Goal: Information Seeking & Learning: Check status

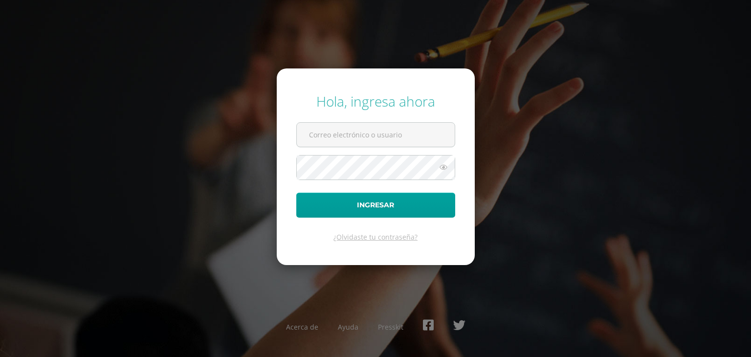
type input "alumno19std01@integralamericano.edu.gt"
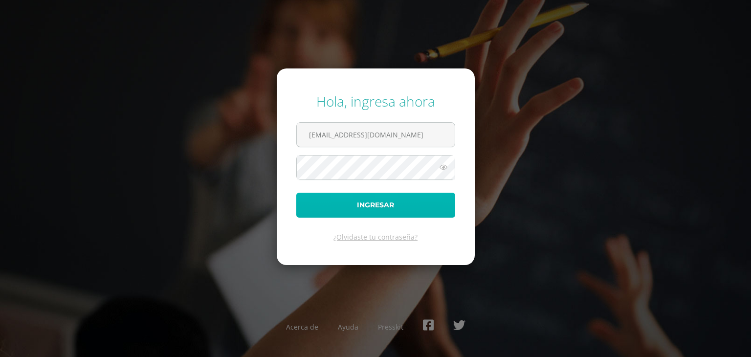
click at [313, 209] on button "Ingresar" at bounding box center [375, 205] width 159 height 25
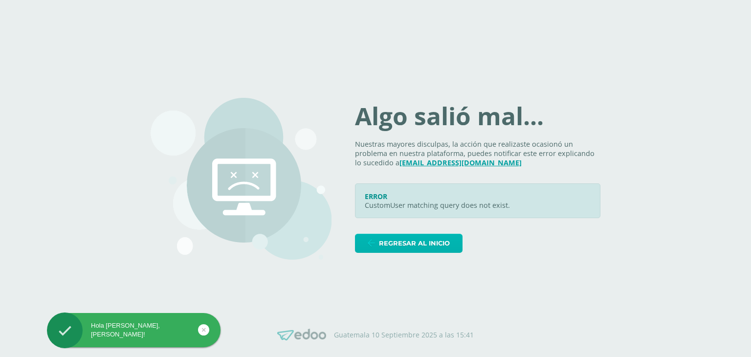
click at [390, 250] on span "Regresar al inicio" at bounding box center [414, 243] width 71 height 18
click at [412, 245] on span "Regresar al inicio" at bounding box center [414, 243] width 71 height 18
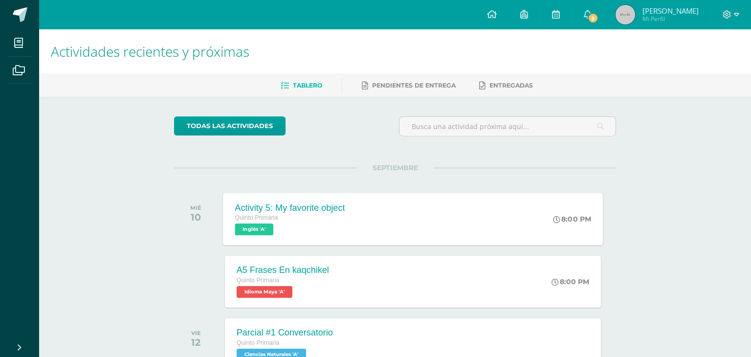
click at [456, 223] on div "Activity 5: My favorite object Quinto Primaria Inglés 'A' 8:00 PM Activity 5: M…" at bounding box center [413, 219] width 380 height 52
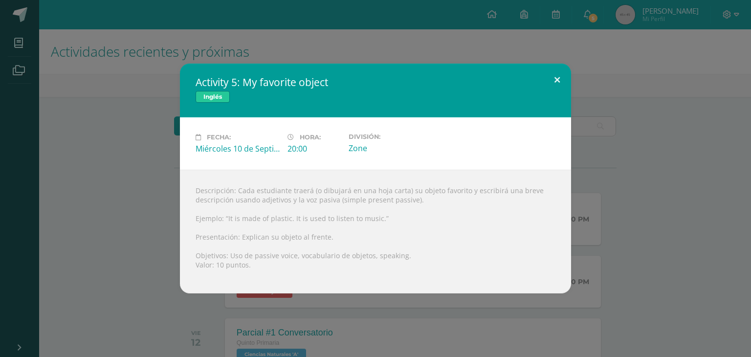
click at [561, 86] on button at bounding box center [557, 80] width 28 height 33
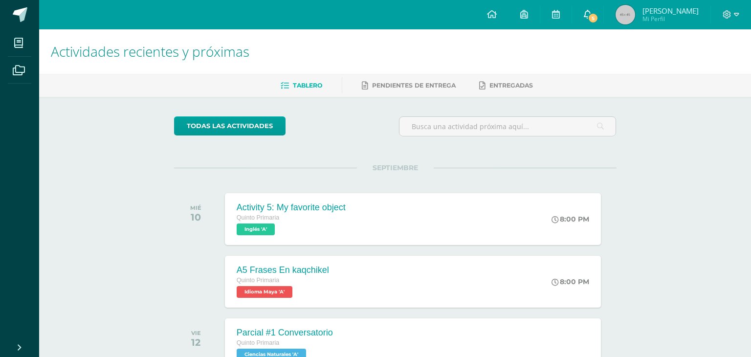
click at [590, 22] on link "5" at bounding box center [587, 14] width 31 height 29
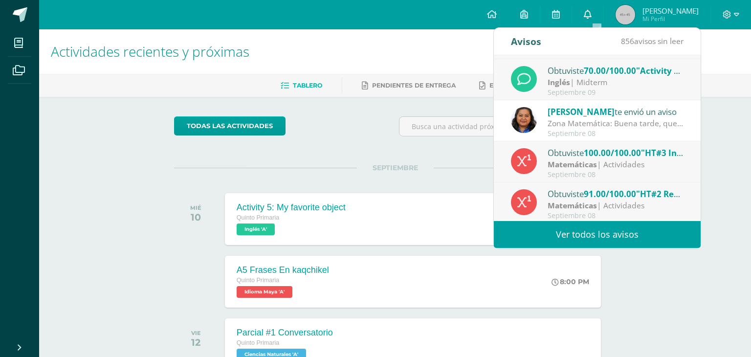
scroll to position [160, 0]
click at [623, 85] on div "Inglés | Midterm" at bounding box center [616, 82] width 136 height 11
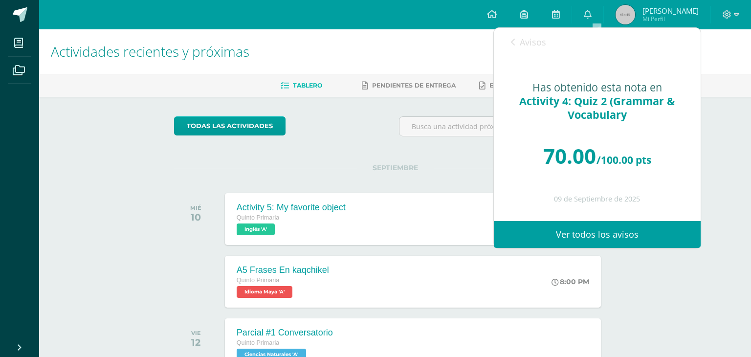
click at [512, 35] on link "Avisos" at bounding box center [528, 42] width 35 height 28
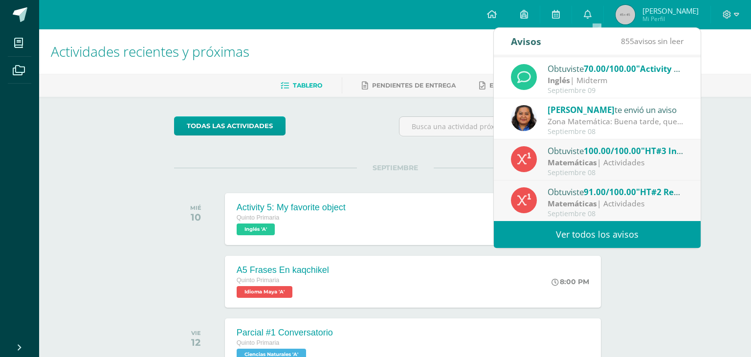
scroll to position [162, 0]
click at [638, 205] on div "Matemáticas | Actividades" at bounding box center [616, 203] width 136 height 11
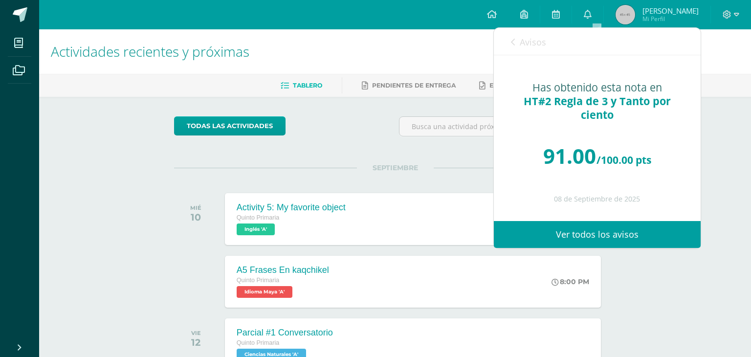
click at [512, 41] on icon at bounding box center [513, 42] width 4 height 8
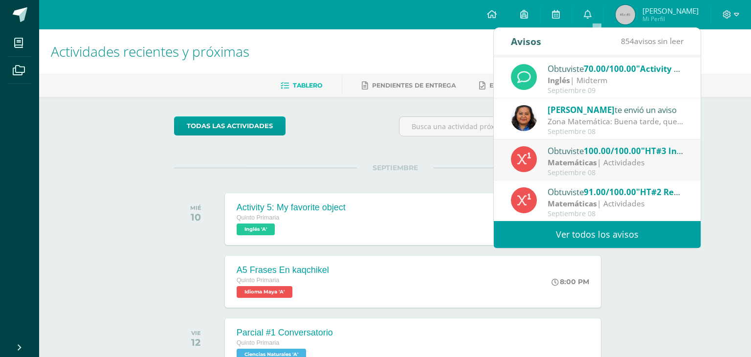
click at [355, 154] on div "todas las Actividades No tienes actividades Échale un vistazo a los demás perío…" at bounding box center [396, 358] width 482 height 523
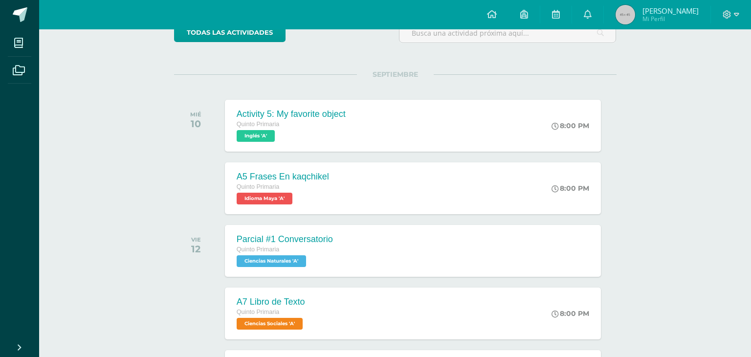
scroll to position [92, 0]
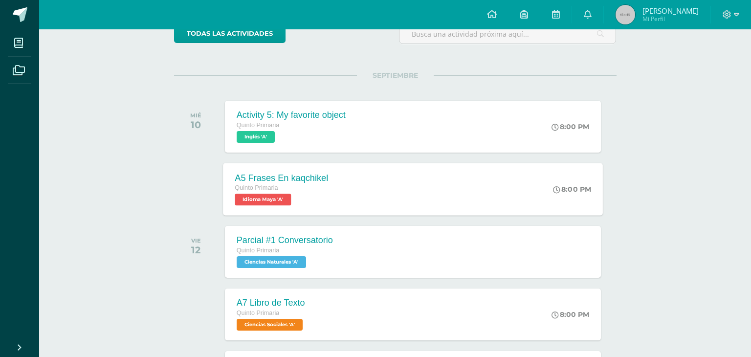
click at [382, 174] on div "A5 Frases En kaqchikel Quinto Primaria Idioma Maya 'A' 8:00 PM A5 Frases En kaq…" at bounding box center [413, 189] width 380 height 52
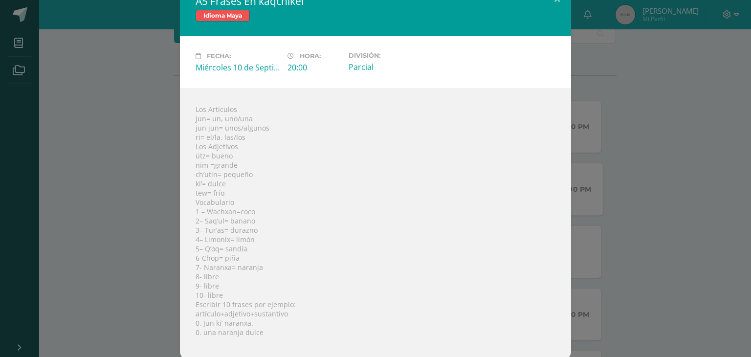
scroll to position [23, 0]
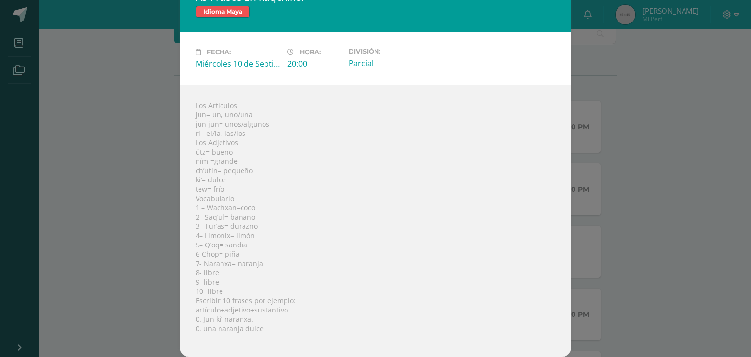
click at [590, 66] on div "A5 Frases En kaqchikel Idioma Maya Fecha: Miércoles 10 de Septiembre Hora: 20:0…" at bounding box center [375, 167] width 743 height 379
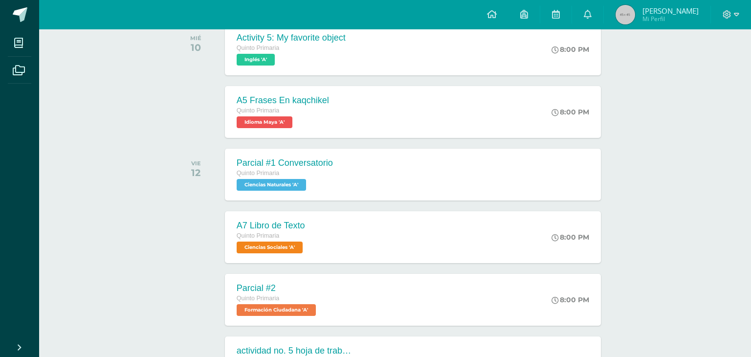
scroll to position [173, 0]
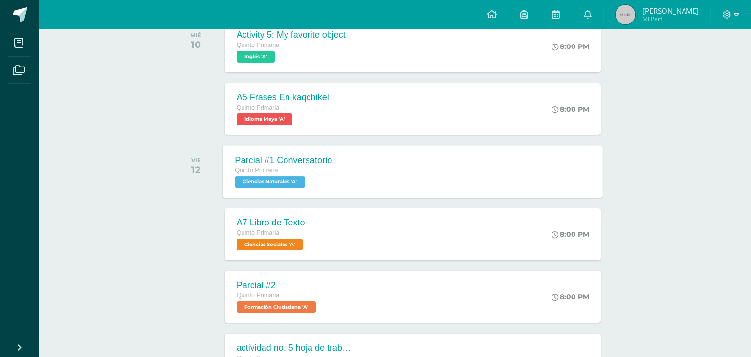
click at [541, 149] on div "Parcial #1 Conversatorio Quinto Primaria Ciencias Naturales 'A' Parcial #1 Conv…" at bounding box center [413, 171] width 380 height 52
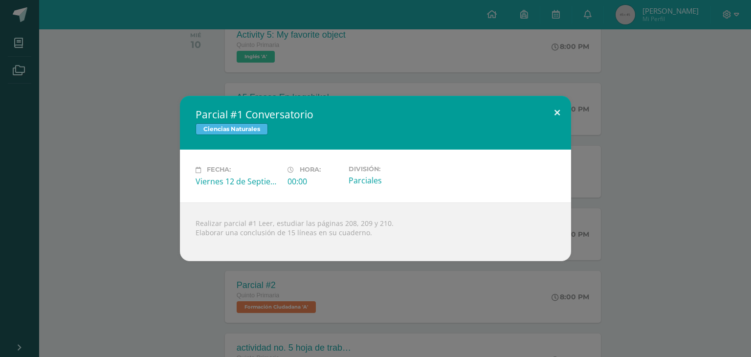
click at [561, 117] on button at bounding box center [557, 112] width 28 height 33
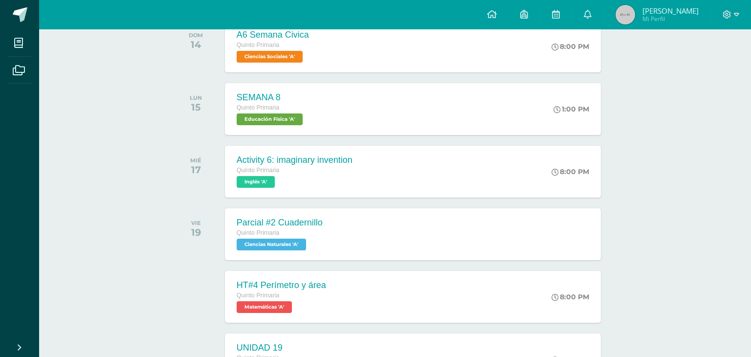
scroll to position [685, 0]
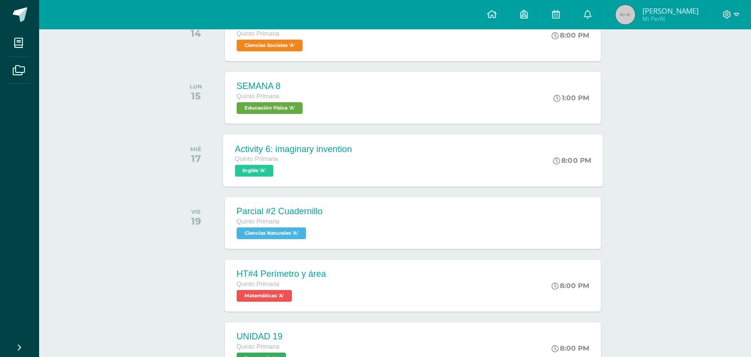
click at [587, 152] on div "8:00 PM" at bounding box center [577, 160] width 52 height 52
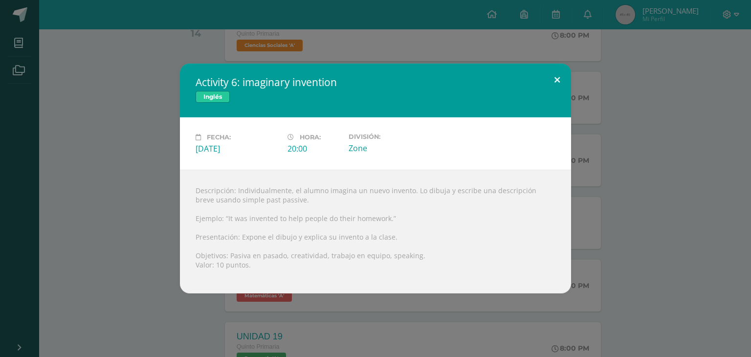
click at [564, 71] on button at bounding box center [557, 80] width 28 height 33
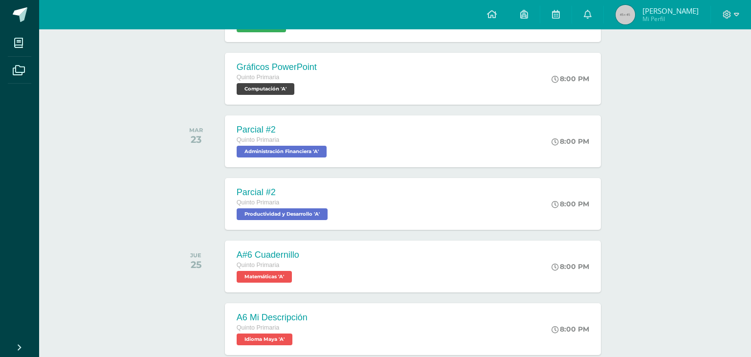
scroll to position [1021, 0]
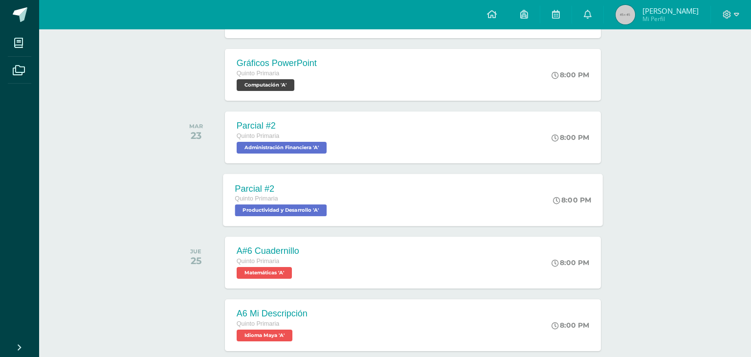
click at [477, 198] on div "Parcial #2 Quinto Primaria Productividad y Desarrollo 'A' 8:00 PM Parcial #2 Pr…" at bounding box center [413, 200] width 380 height 52
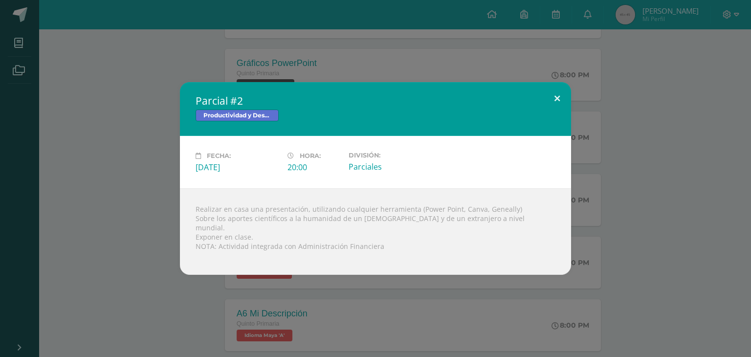
click at [562, 107] on button at bounding box center [557, 98] width 28 height 33
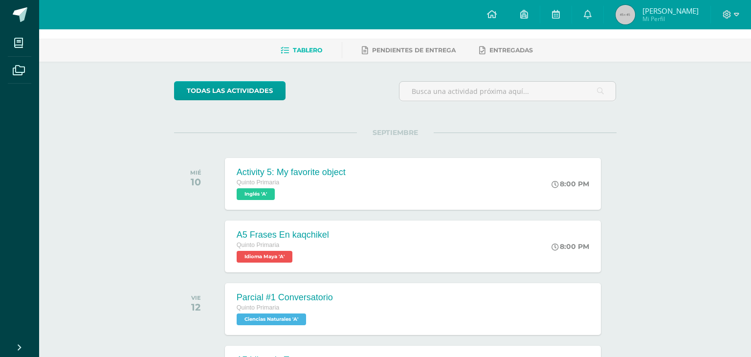
scroll to position [0, 0]
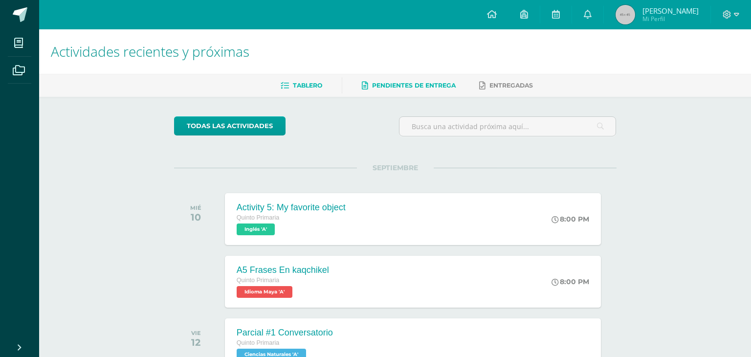
click at [438, 92] on link "Pendientes de entrega" at bounding box center [409, 86] width 94 height 16
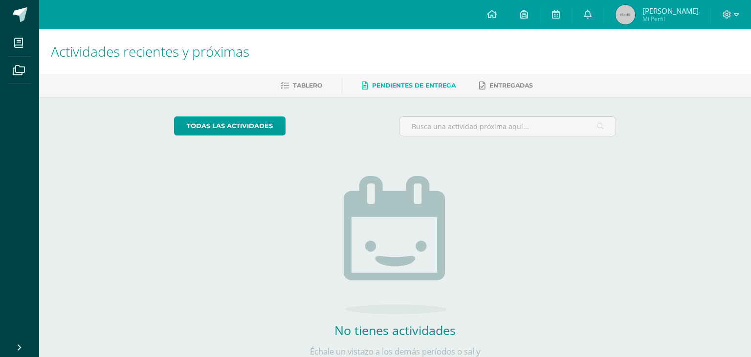
click at [548, 64] on h1 "Actividades recientes y próximas" at bounding box center [395, 51] width 689 height 45
click at [525, 85] on span "Entregadas" at bounding box center [512, 85] width 44 height 7
click at [544, 63] on h1 "Actividades recientes y próximas" at bounding box center [395, 51] width 689 height 45
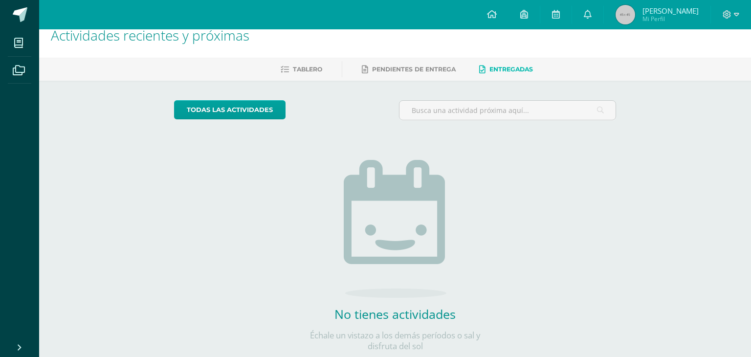
scroll to position [28, 0]
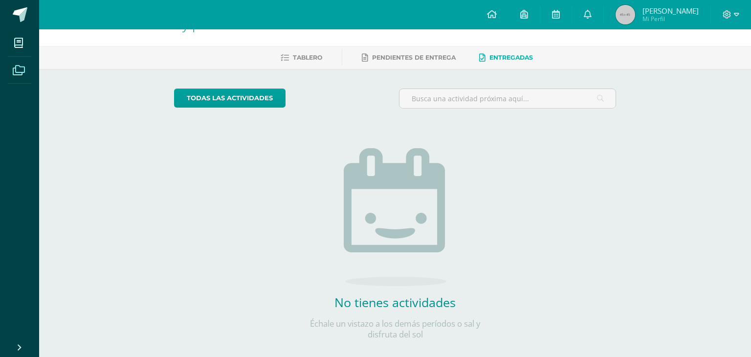
click at [16, 79] on span at bounding box center [19, 70] width 22 height 22
click at [9, 43] on span at bounding box center [19, 43] width 22 height 22
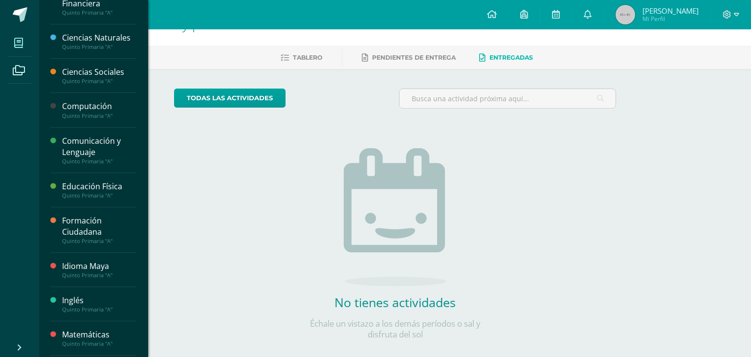
scroll to position [35, 0]
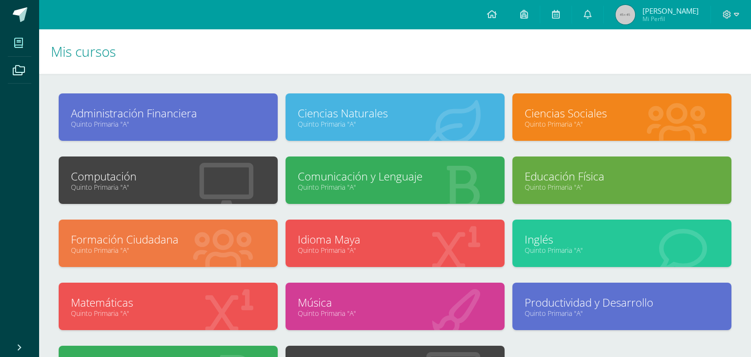
click at [22, 47] on icon at bounding box center [18, 43] width 9 height 10
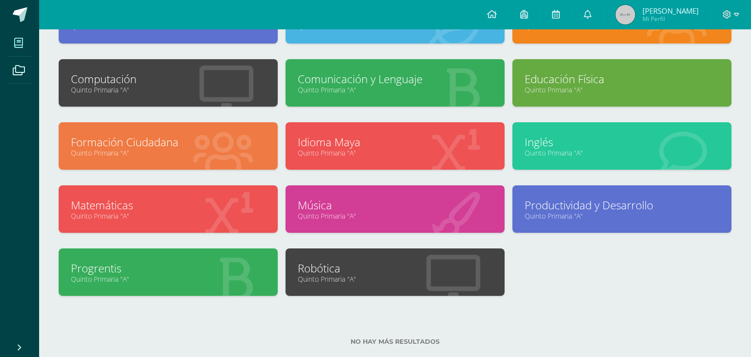
scroll to position [98, 0]
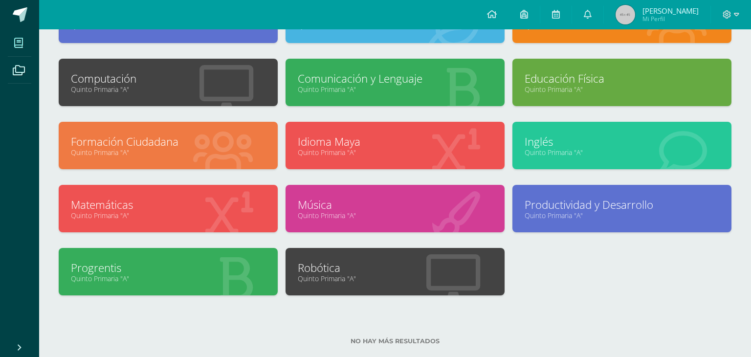
click at [619, 218] on link "Quinto Primaria "A"" at bounding box center [622, 215] width 195 height 9
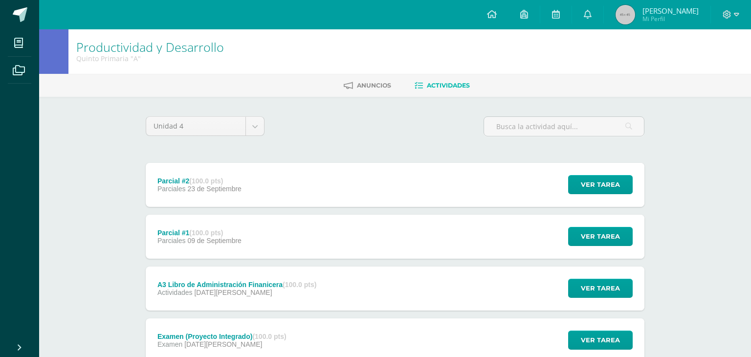
click at [194, 234] on strong "(100.0 pts)" at bounding box center [206, 233] width 34 height 8
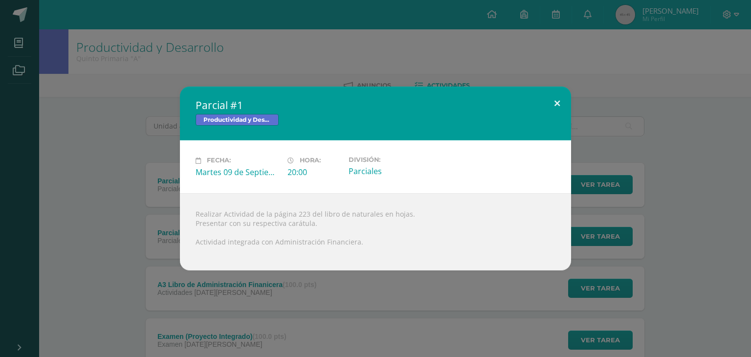
click at [561, 102] on button at bounding box center [557, 103] width 28 height 33
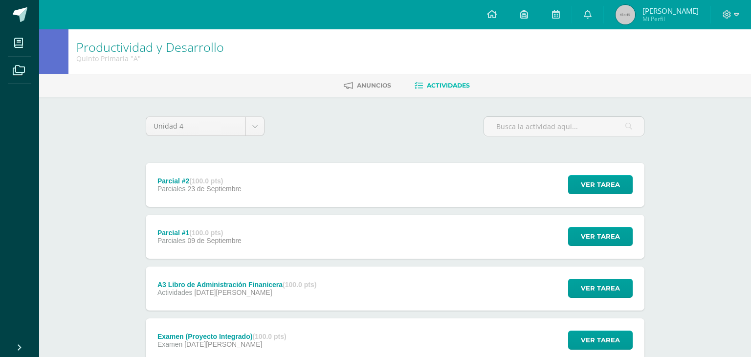
click at [401, 241] on div "Parcial #1 (100.0 pts) Parciales 09 de Septiembre Ver tarea Parcial #1 Producti…" at bounding box center [395, 237] width 499 height 44
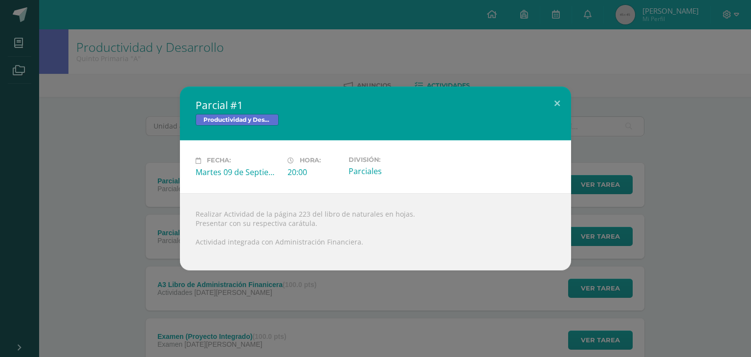
click at [682, 75] on div "Parcial #1 Productividad y Desarrollo Fecha: Martes 09 de Septiembre Hora: 20:0…" at bounding box center [375, 178] width 751 height 357
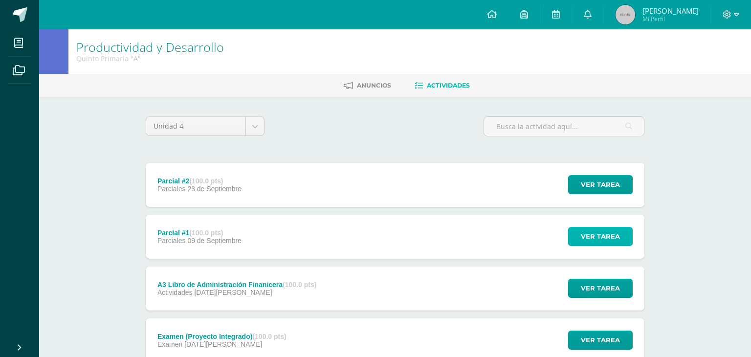
click at [620, 240] on span "Ver tarea" at bounding box center [600, 236] width 39 height 18
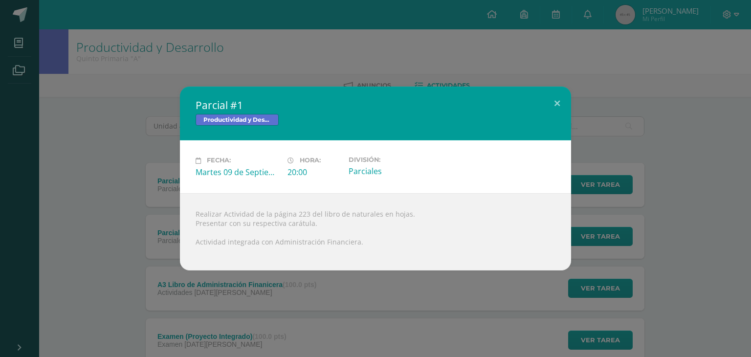
click at [486, 345] on div "Parcial #1 Productividad y Desarrollo Fecha: Martes 09 de Septiembre Hora: 20:0…" at bounding box center [375, 178] width 751 height 357
